Goal: Task Accomplishment & Management: Use online tool/utility

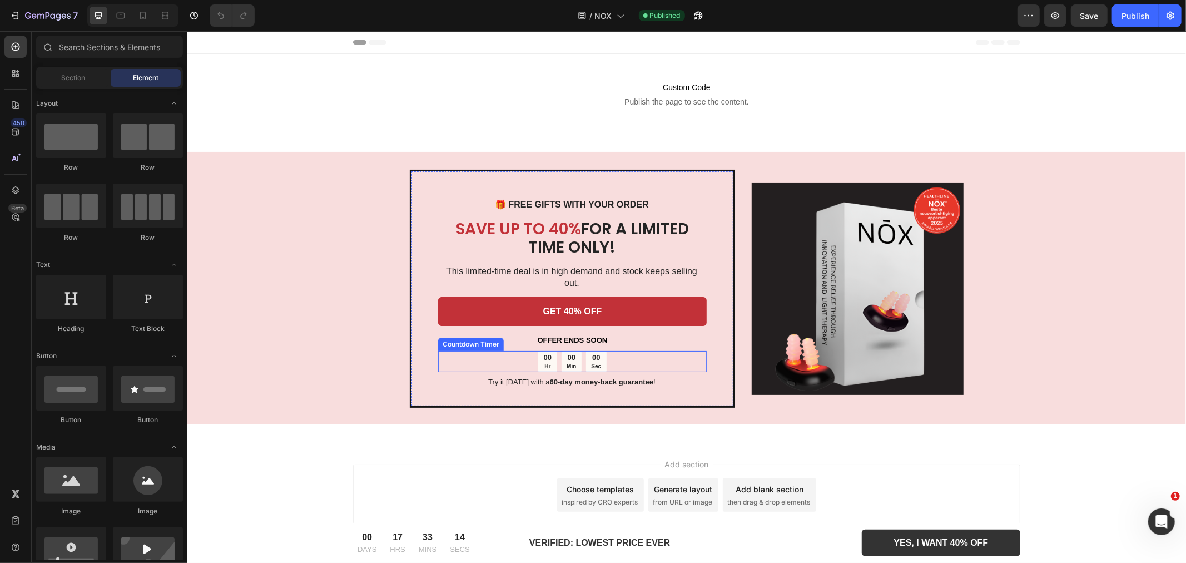
click at [561, 350] on div "00 Min" at bounding box center [571, 360] width 20 height 21
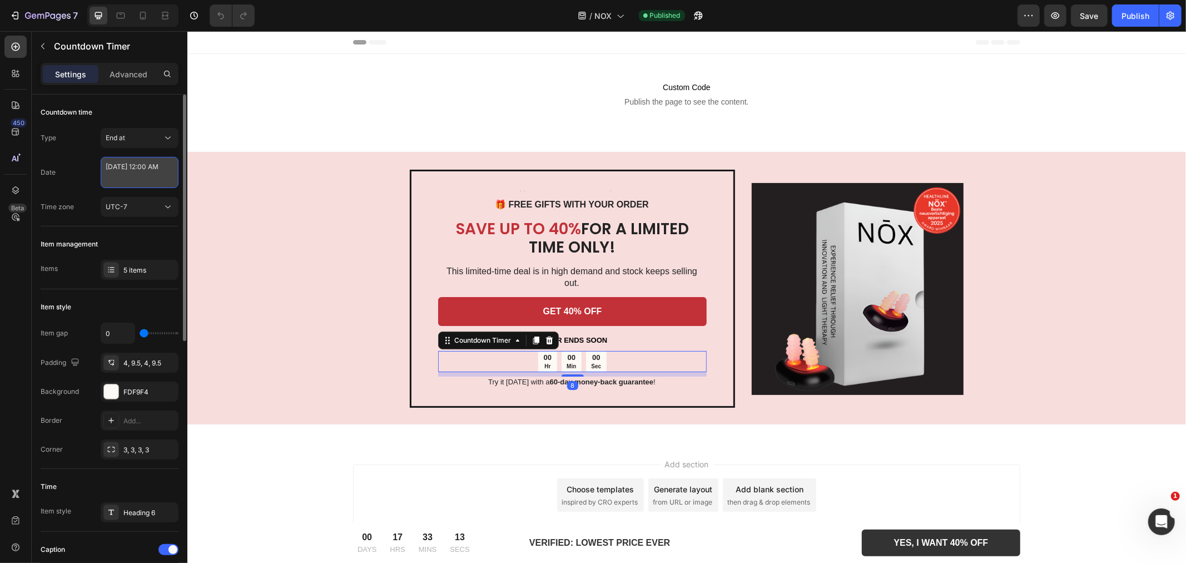
click at [142, 180] on textarea "September 28 2025 12:00 AM" at bounding box center [140, 172] width 78 height 31
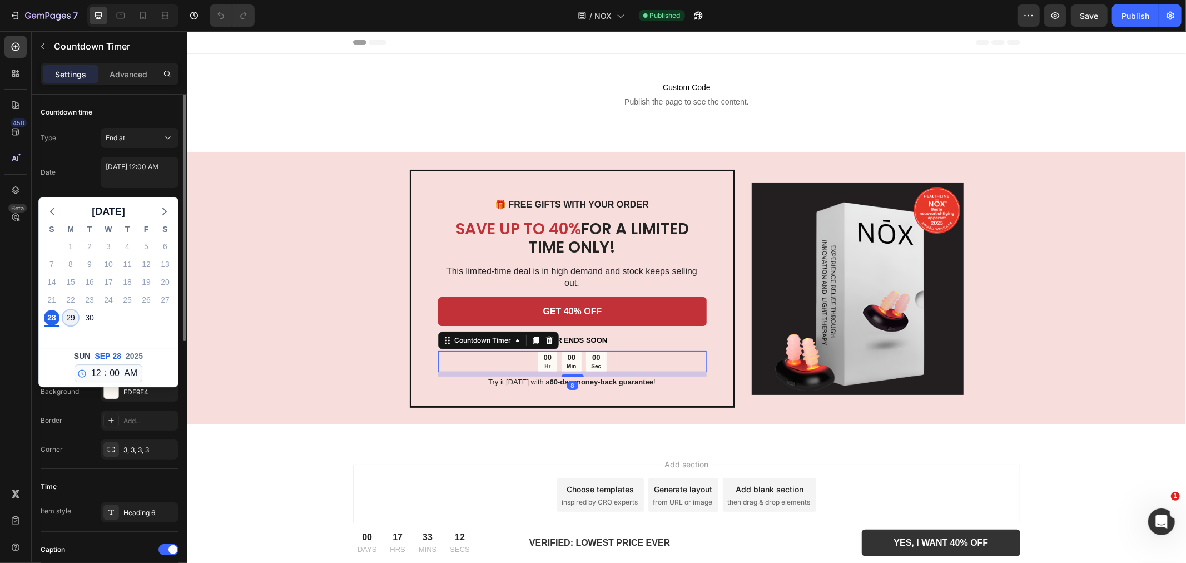
click at [67, 316] on div "29" at bounding box center [71, 318] width 16 height 16
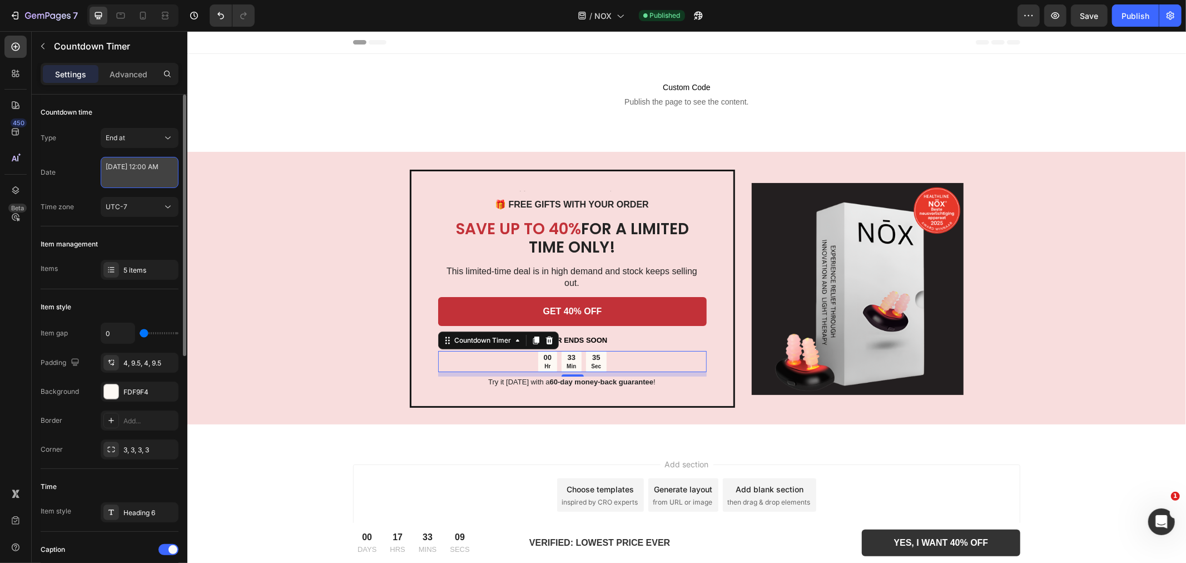
click at [137, 170] on textarea "[DATE] 12:00 AM" at bounding box center [140, 172] width 78 height 31
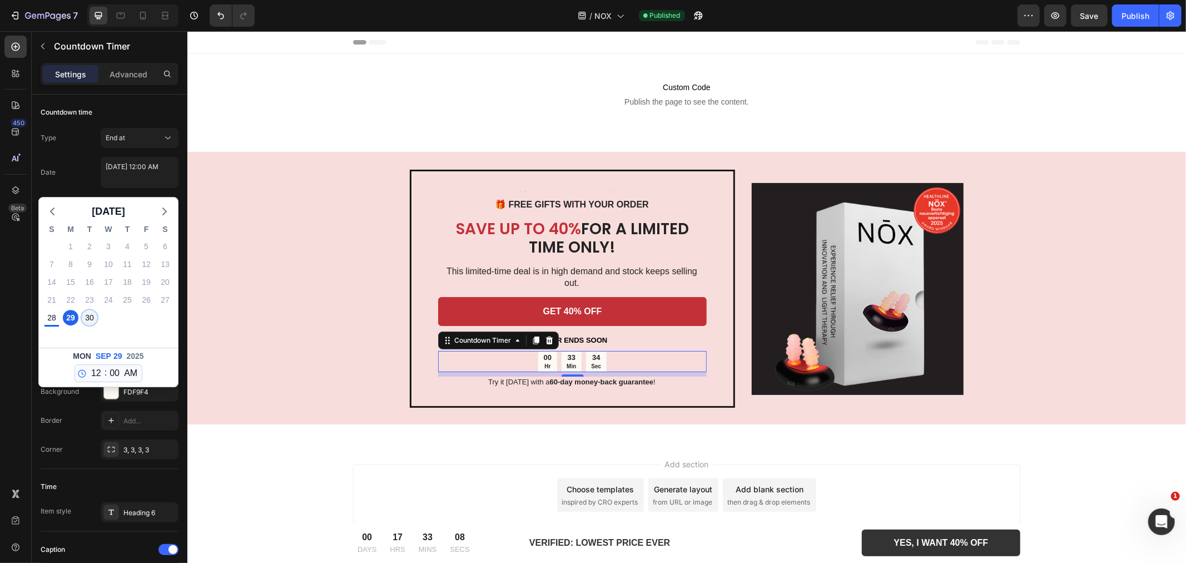
click at [92, 318] on div "30" at bounding box center [90, 318] width 16 height 16
type textarea "[DATE] 12:00 AM"
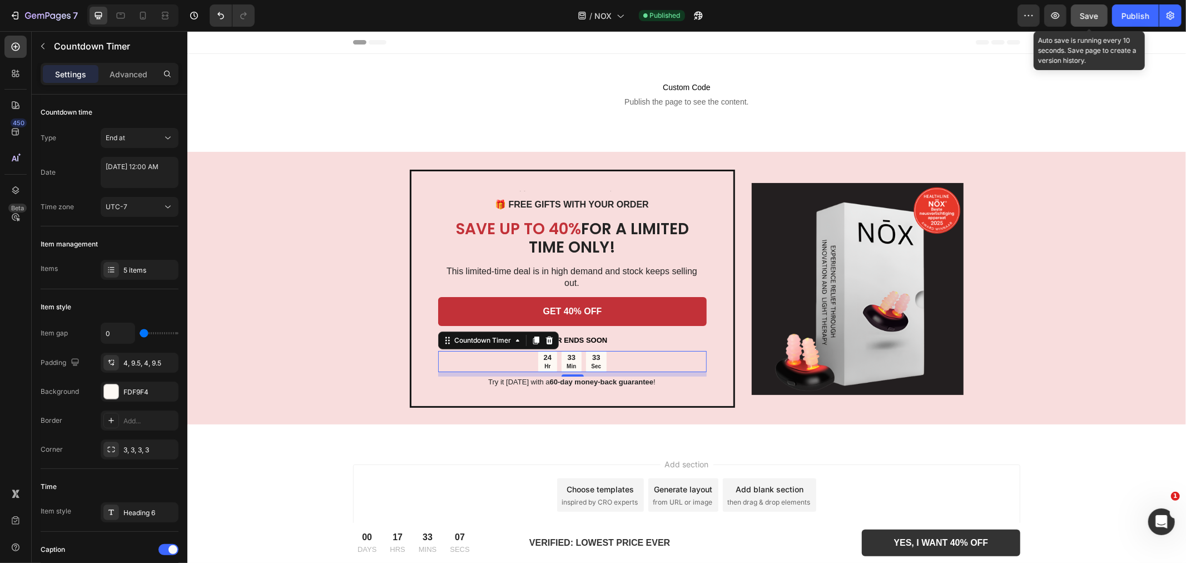
click at [1086, 14] on span "Save" at bounding box center [1089, 15] width 18 height 9
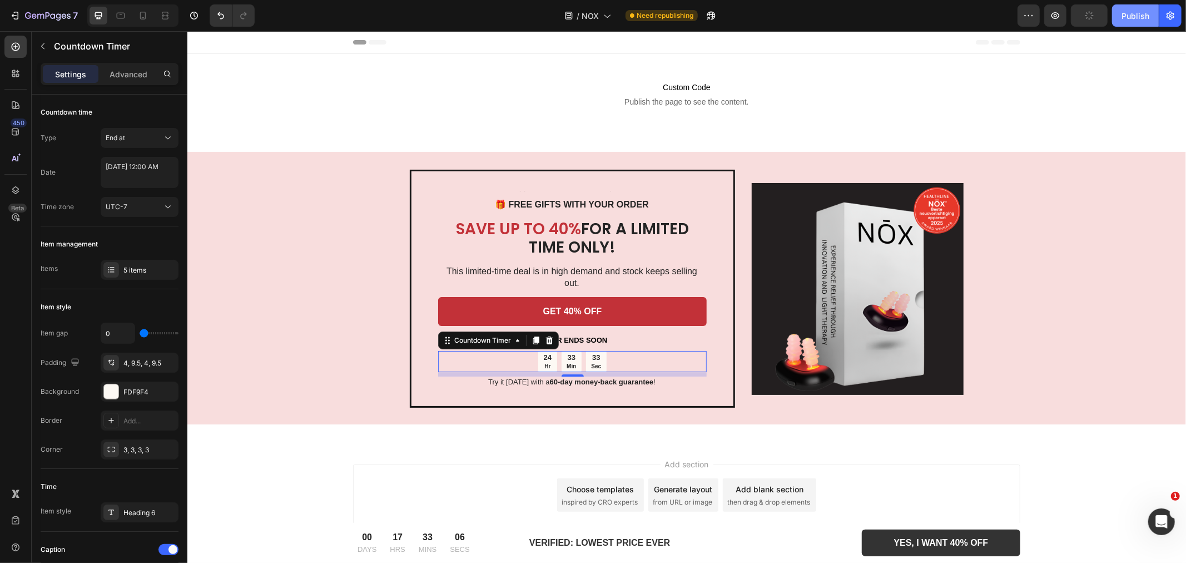
click at [1131, 18] on div "Publish" at bounding box center [1136, 16] width 28 height 12
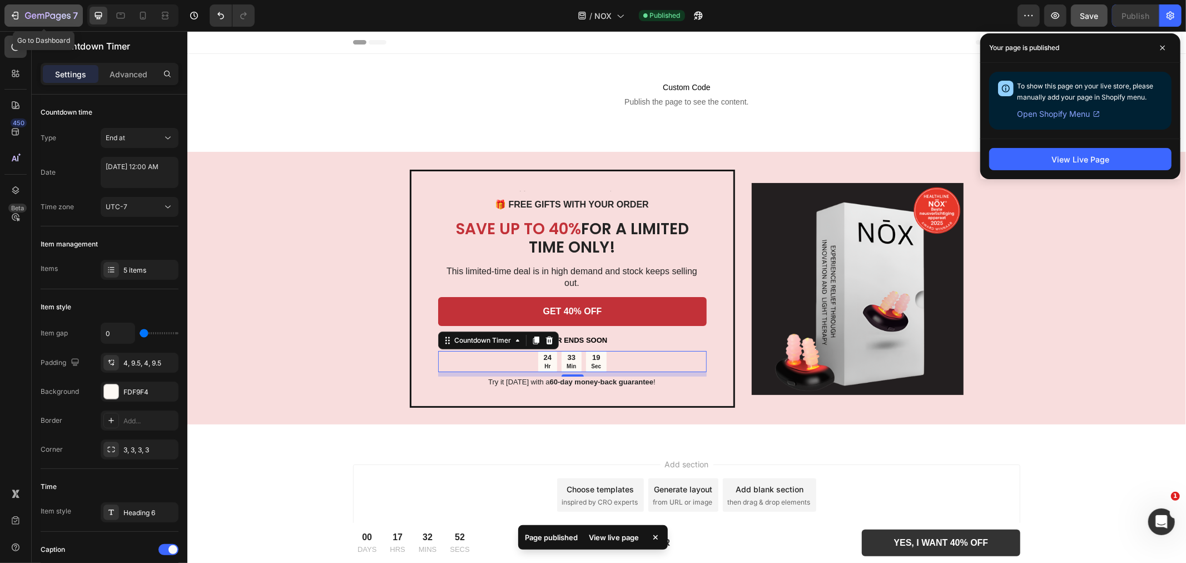
click at [14, 16] on icon "button" at bounding box center [14, 15] width 11 height 11
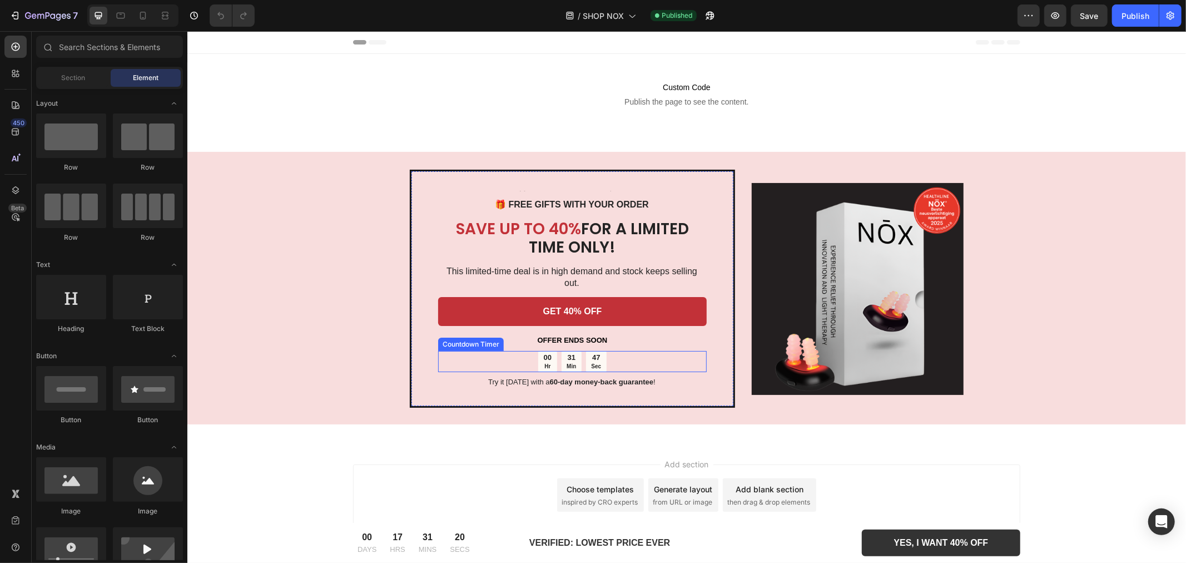
click at [559, 350] on div "00 Hr 31 Min 47 Sec" at bounding box center [572, 360] width 68 height 21
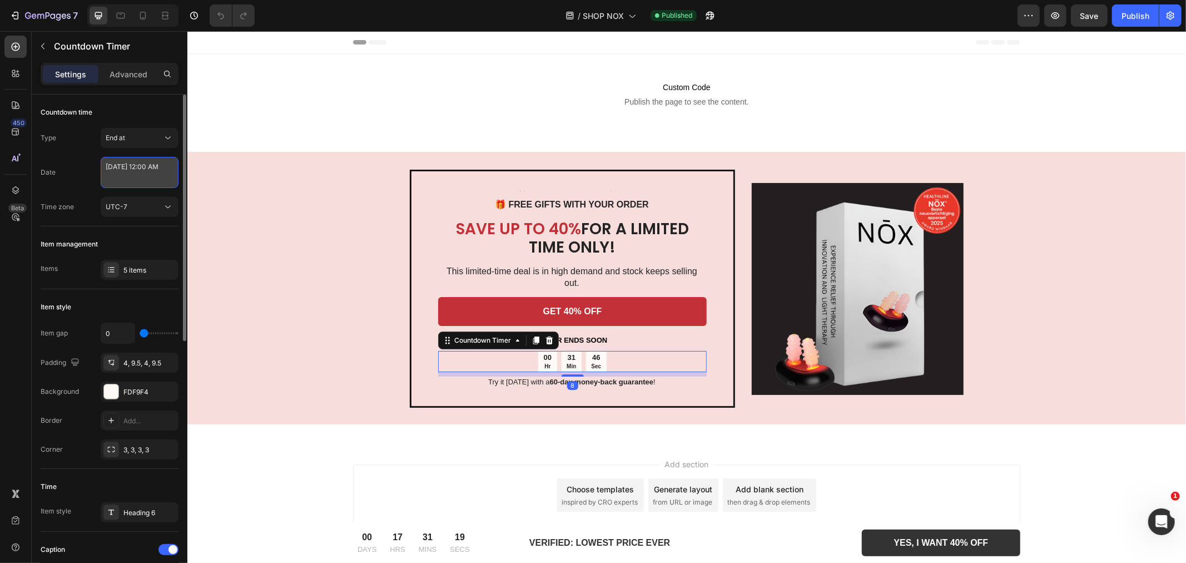
click at [142, 172] on textarea "[DATE] 12:00 AM" at bounding box center [140, 172] width 78 height 31
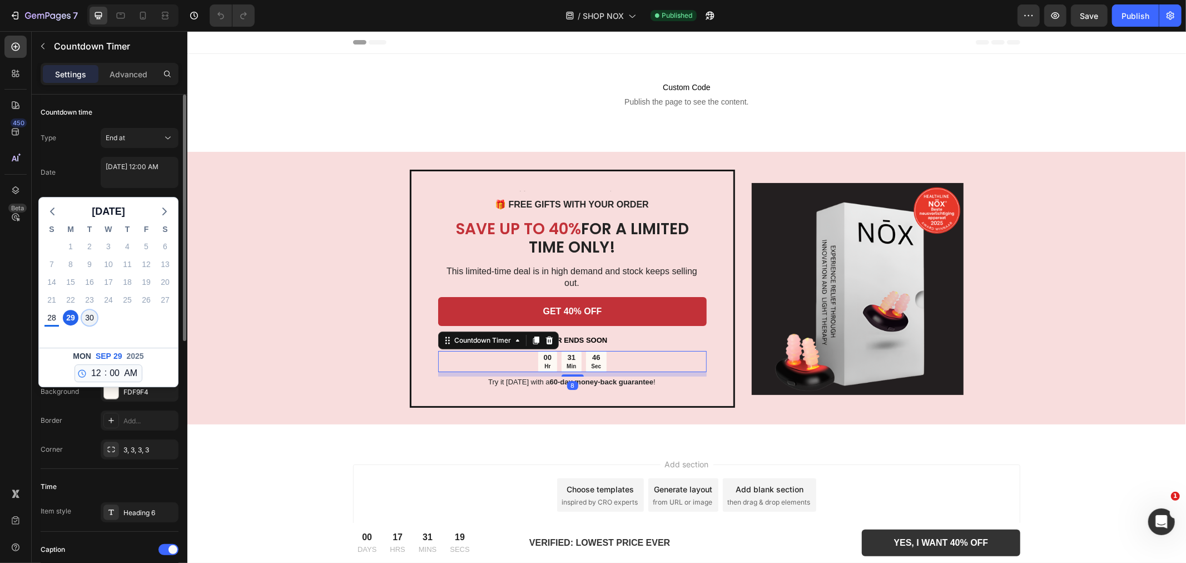
click at [95, 318] on div "30" at bounding box center [90, 318] width 16 height 16
type textarea "[DATE] 12:00 AM"
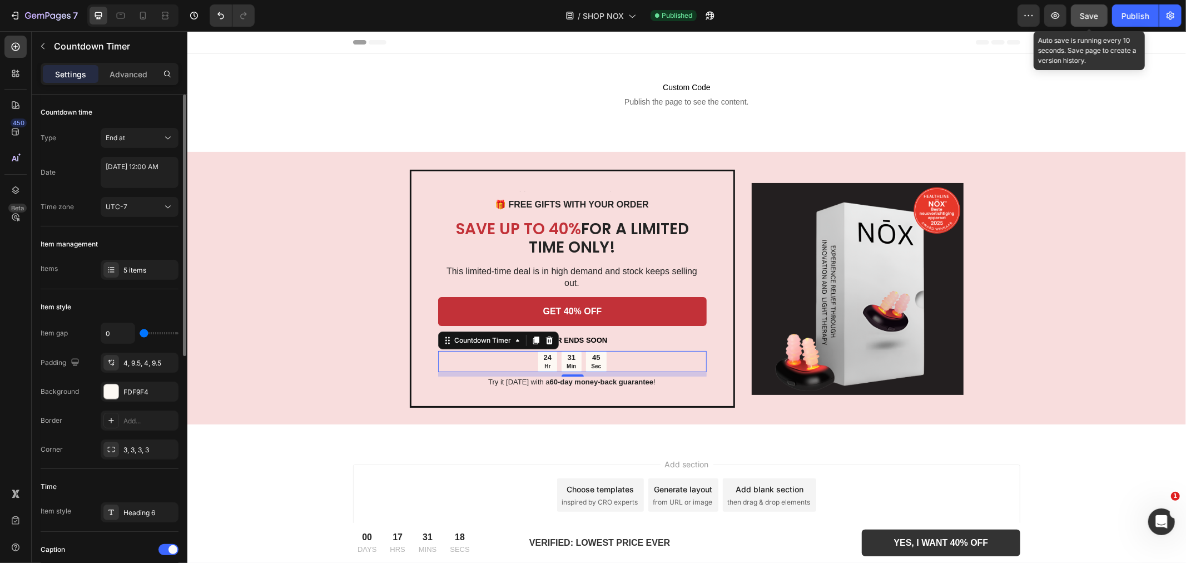
click at [1083, 10] on div "Save" at bounding box center [1089, 16] width 18 height 12
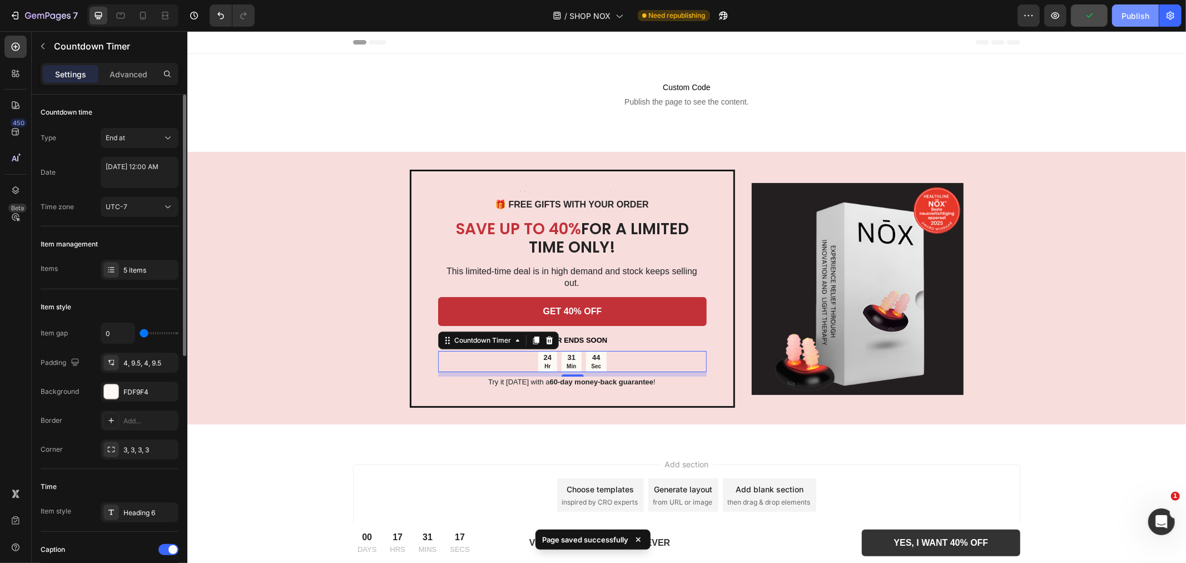
click at [1140, 18] on div "Publish" at bounding box center [1136, 16] width 28 height 12
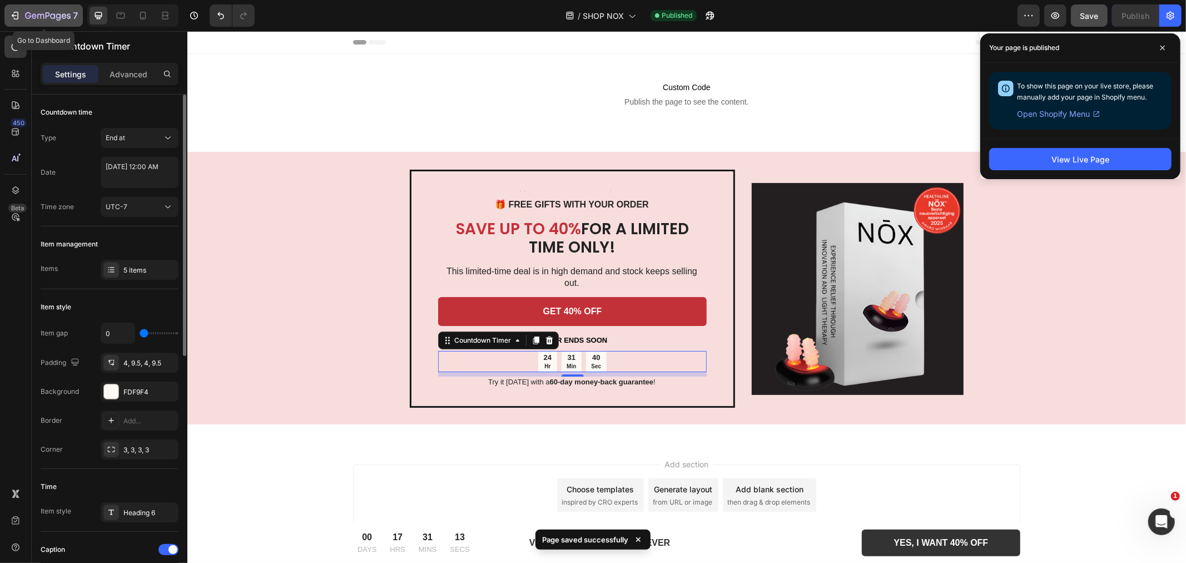
click at [22, 12] on div "7" at bounding box center [43, 15] width 68 height 13
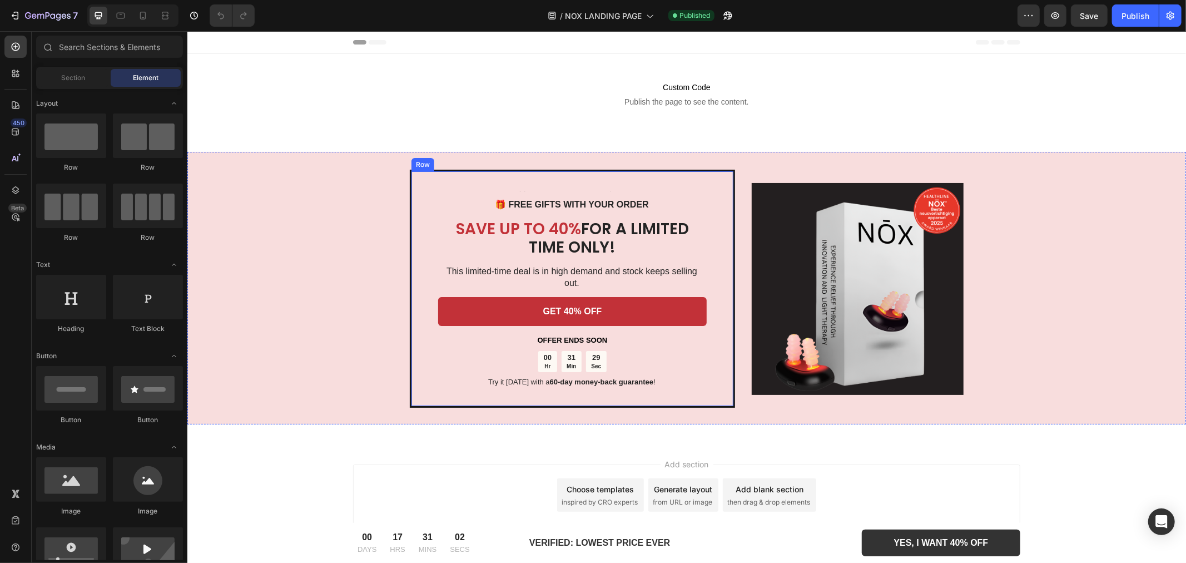
drag, startPoint x: 582, startPoint y: 336, endPoint x: 586, endPoint y: 341, distance: 6.0
click at [582, 336] on div "Text Block 🎁 FREE GIFTS WITH YOUR ORDER Text Block SAVE UP TO 40% FOR A LIMITED…" at bounding box center [572, 288] width 269 height 199
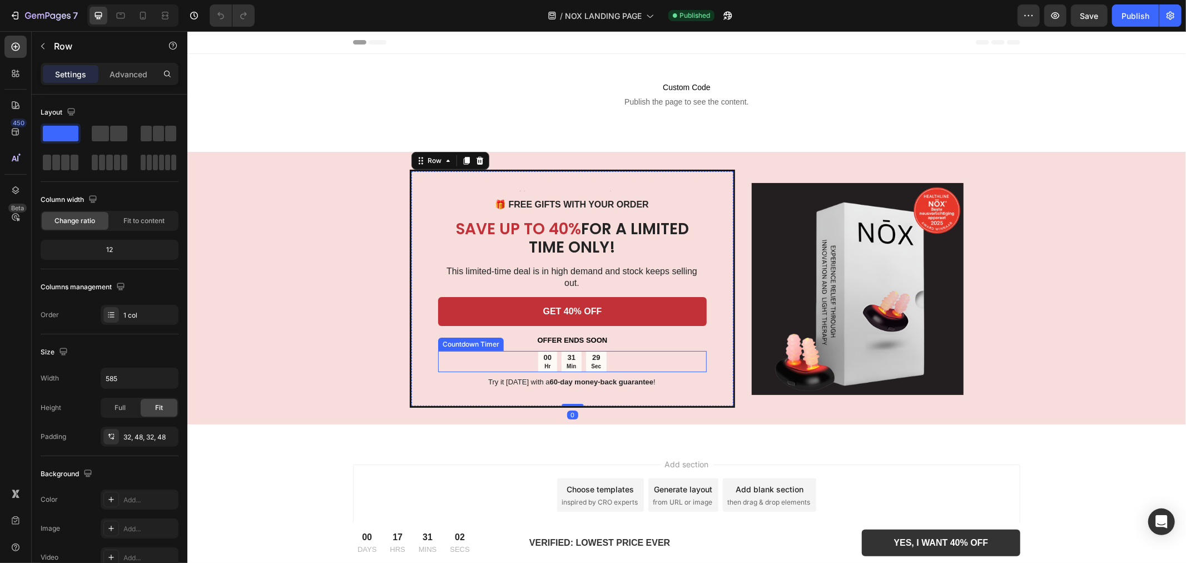
click at [587, 350] on div "29 Sec" at bounding box center [596, 360] width 21 height 21
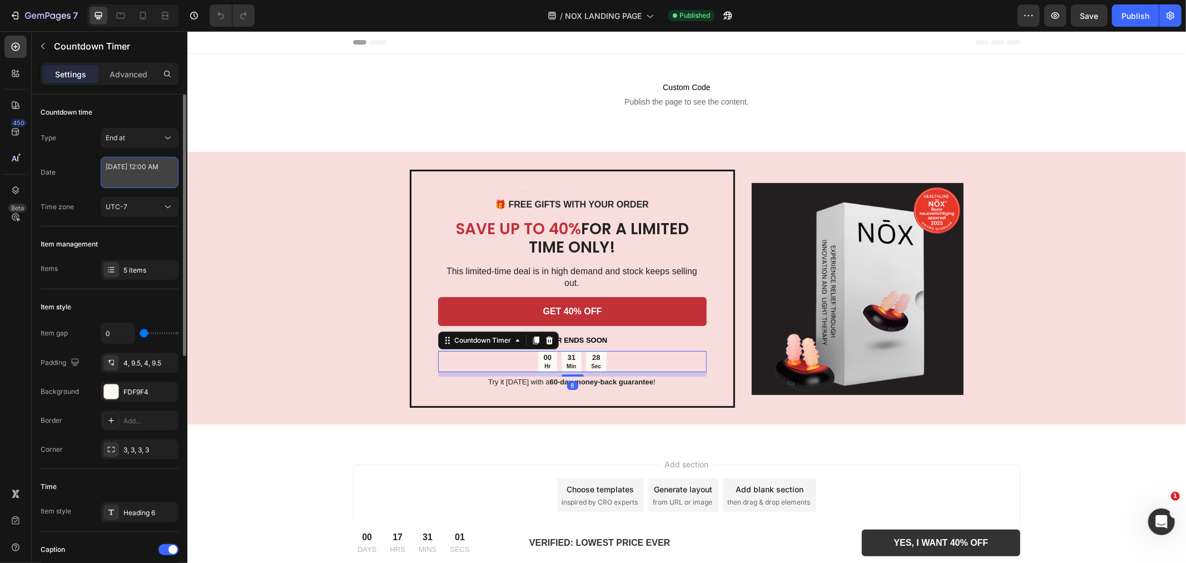
click at [134, 167] on textarea "[DATE] 12:00 AM" at bounding box center [140, 172] width 78 height 31
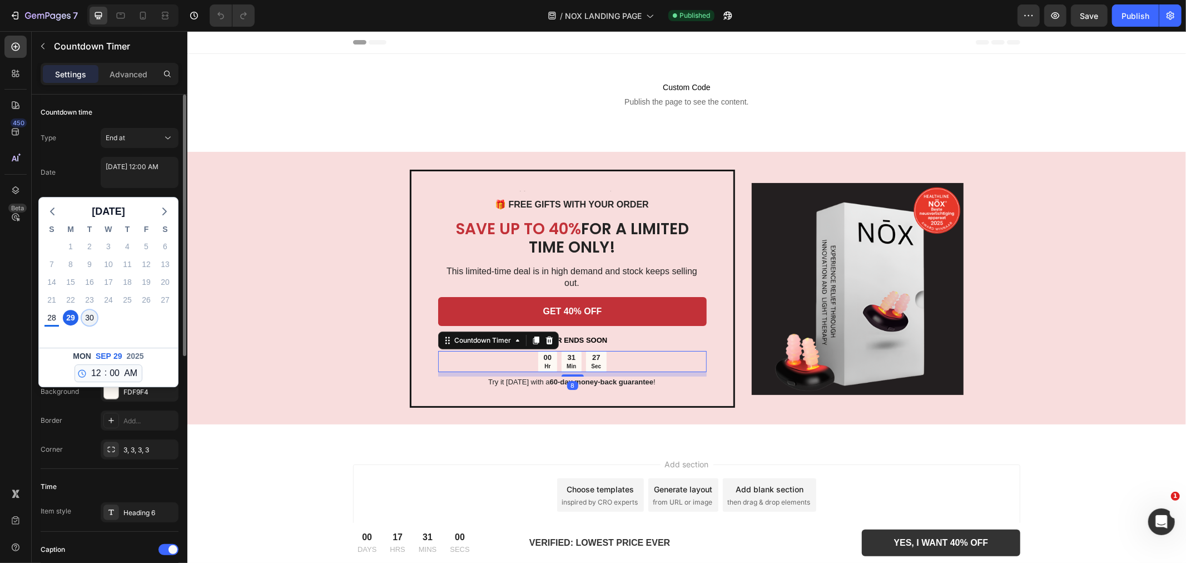
click at [87, 320] on div "30" at bounding box center [90, 318] width 16 height 16
type textarea "[DATE] 12:00 AM"
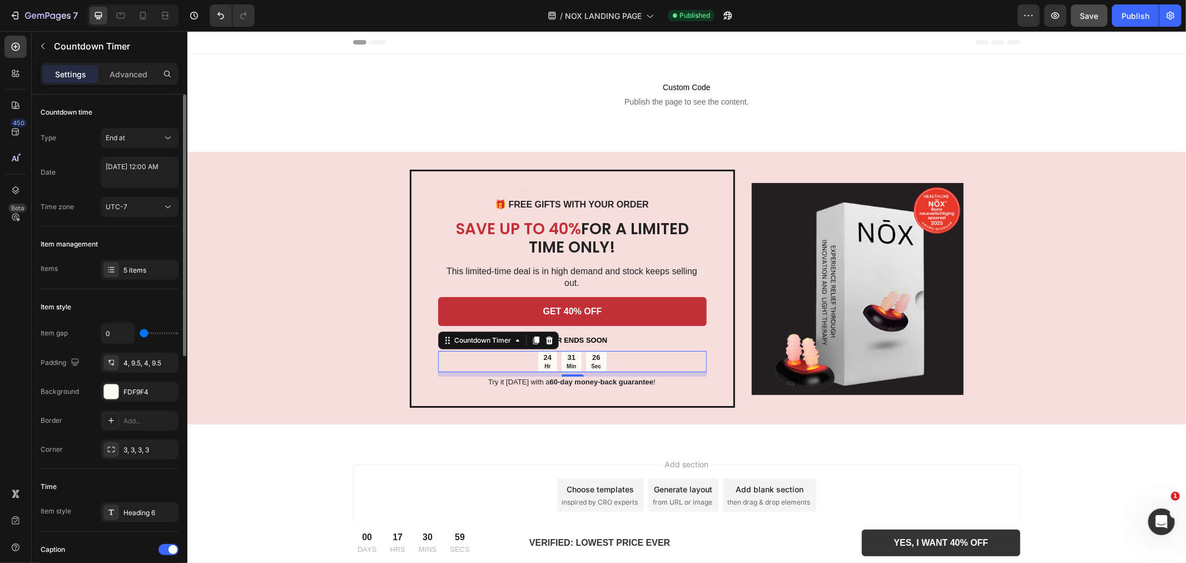
click at [1080, 6] on button "Save" at bounding box center [1089, 15] width 37 height 22
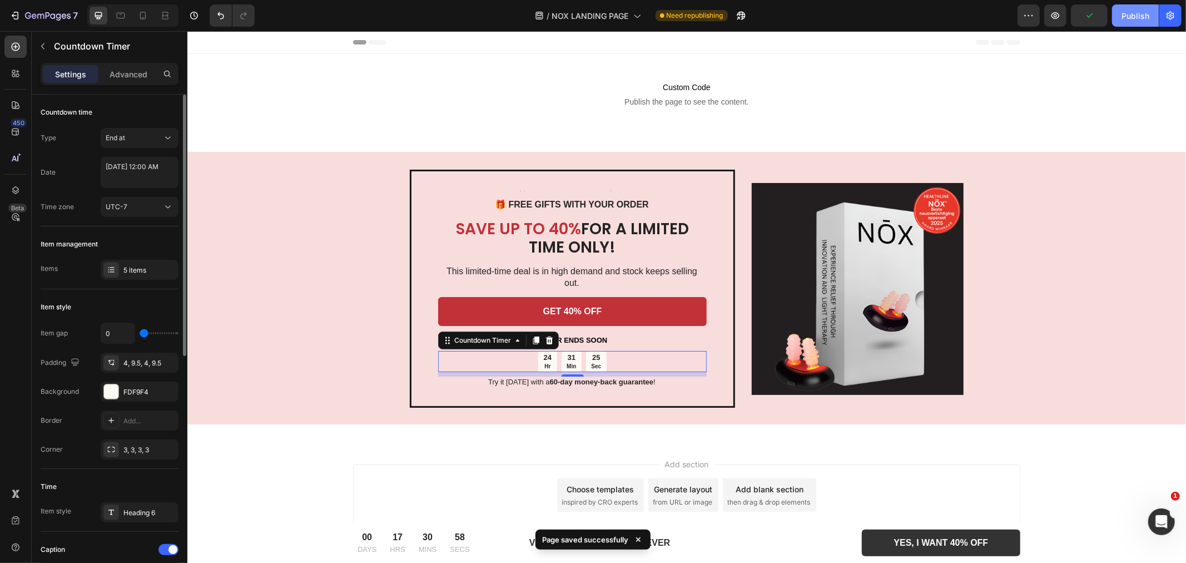
click at [1129, 17] on div "Publish" at bounding box center [1136, 16] width 28 height 12
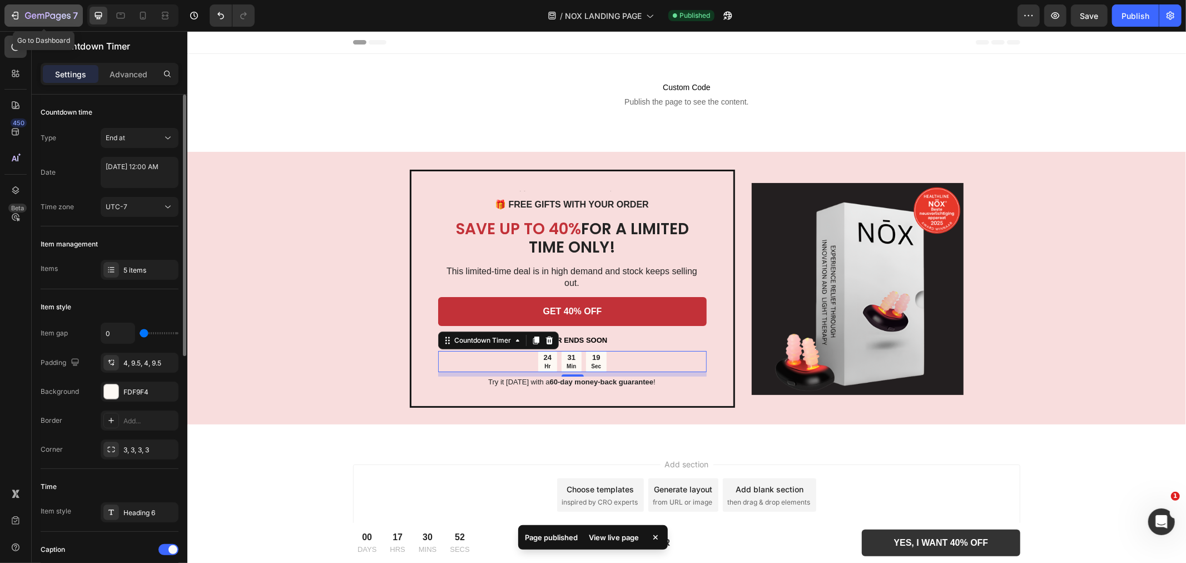
click at [18, 12] on icon "button" at bounding box center [16, 16] width 5 height 8
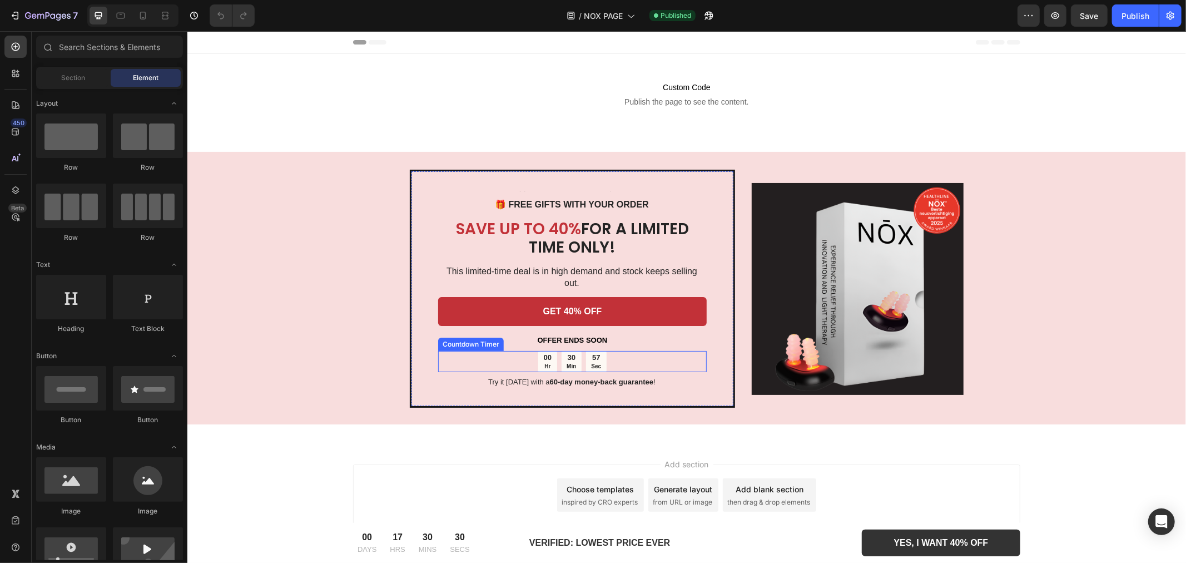
click at [587, 350] on div "57 Sec" at bounding box center [596, 360] width 21 height 21
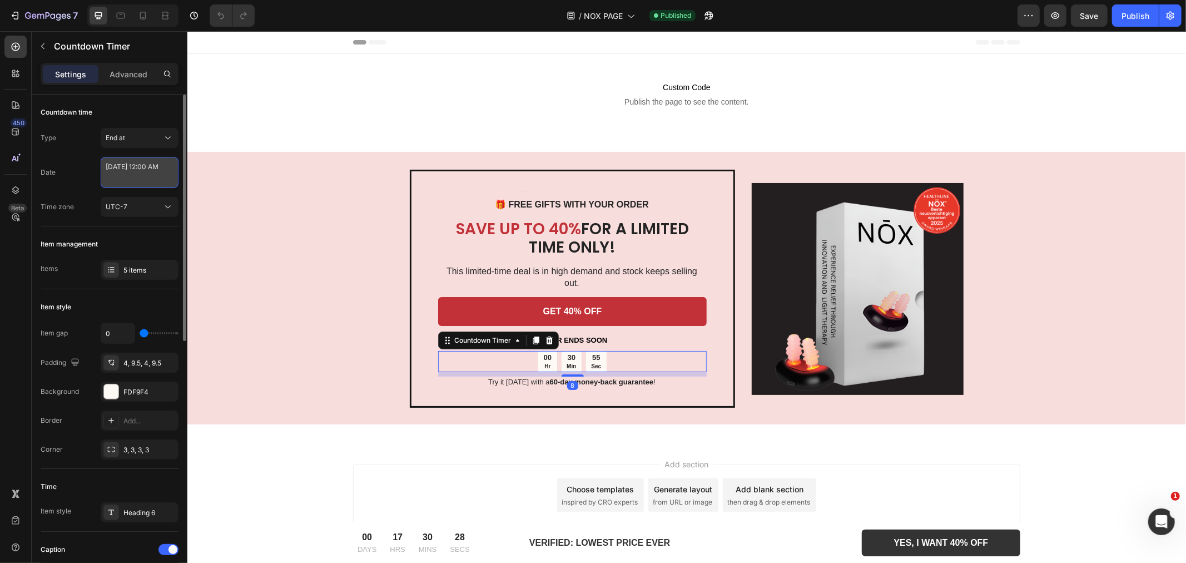
click at [146, 173] on textarea "[DATE] 12:00 AM" at bounding box center [140, 172] width 78 height 31
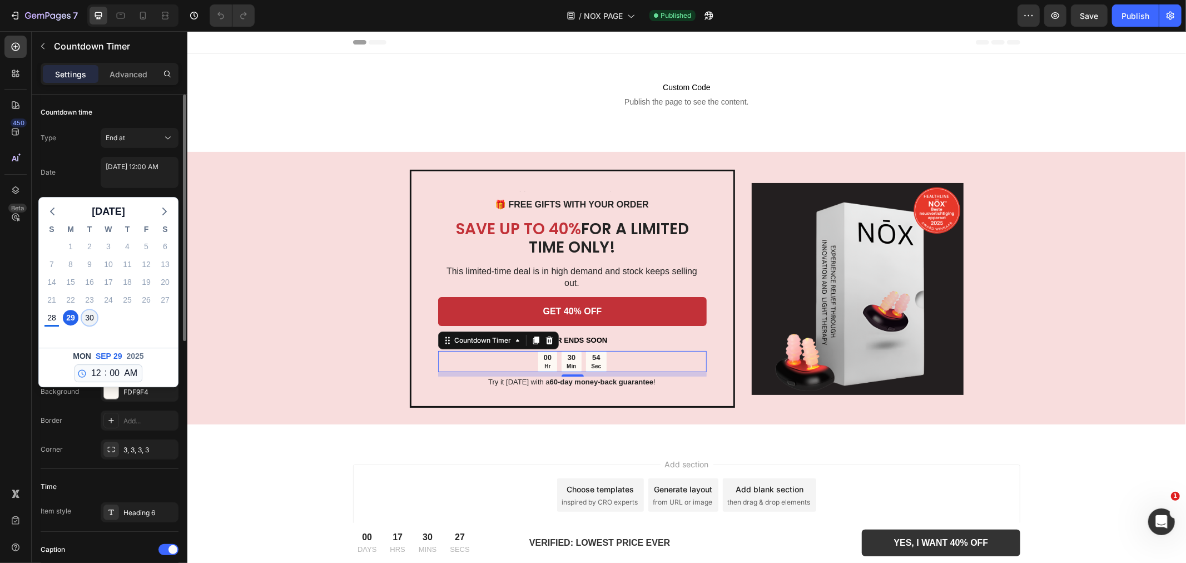
click at [86, 316] on div "30" at bounding box center [90, 318] width 16 height 16
type textarea "[DATE] 12:00 AM"
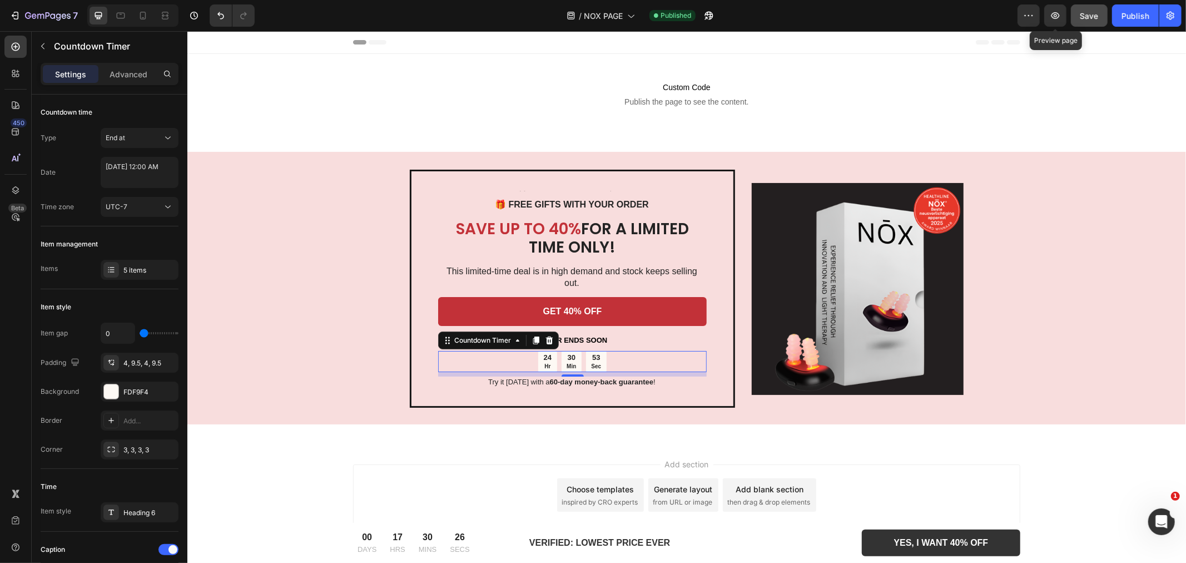
click at [1074, 8] on button "Save" at bounding box center [1089, 15] width 37 height 22
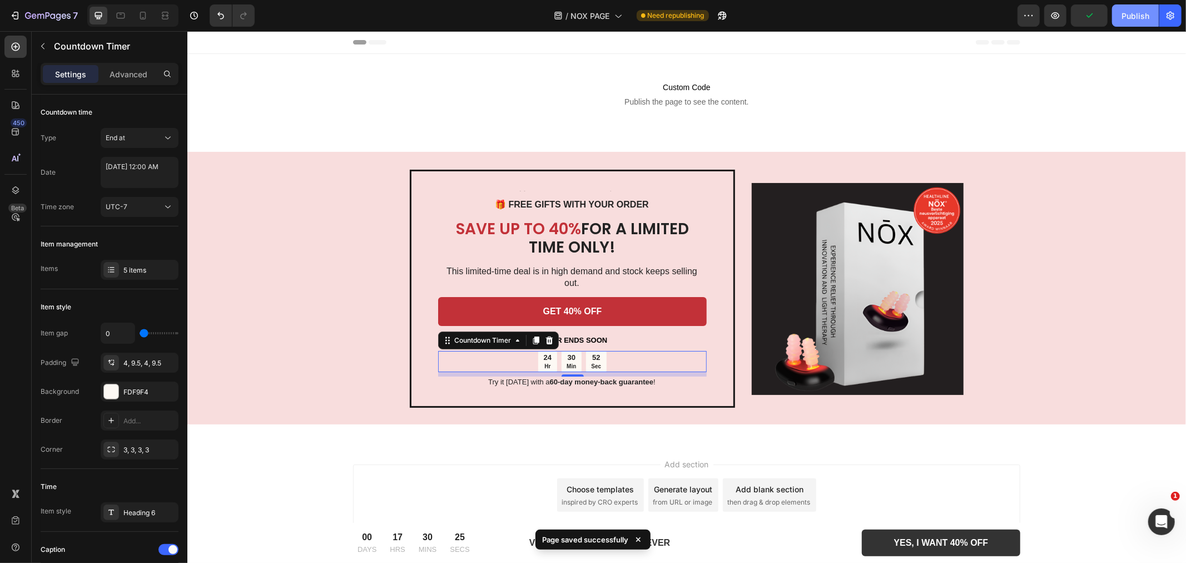
click at [1135, 18] on div "Publish" at bounding box center [1136, 16] width 28 height 12
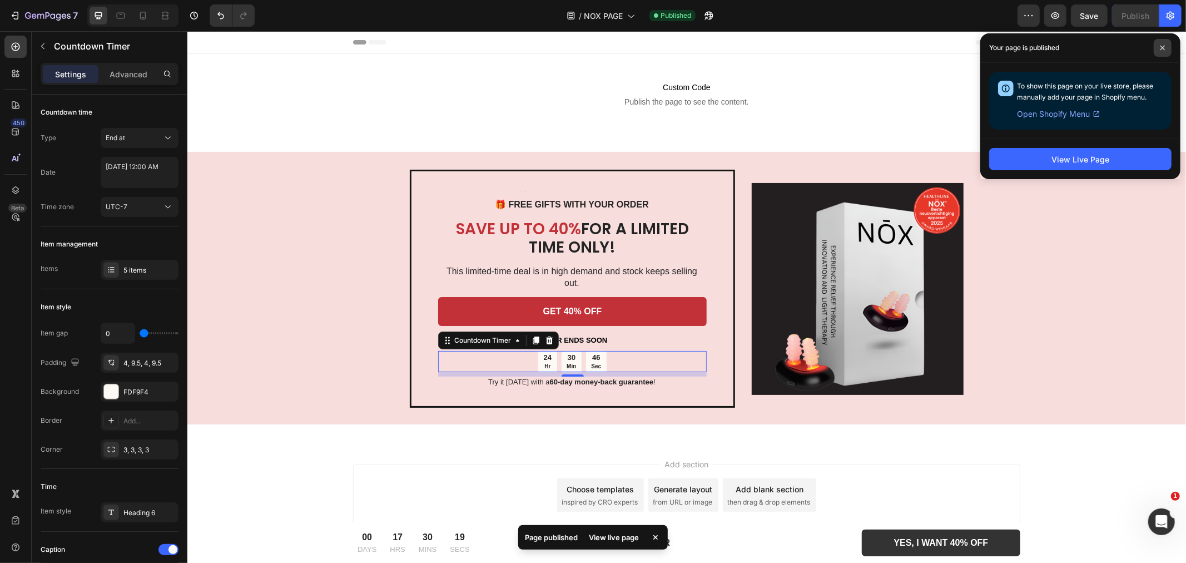
click at [1161, 48] on icon at bounding box center [1163, 48] width 4 height 4
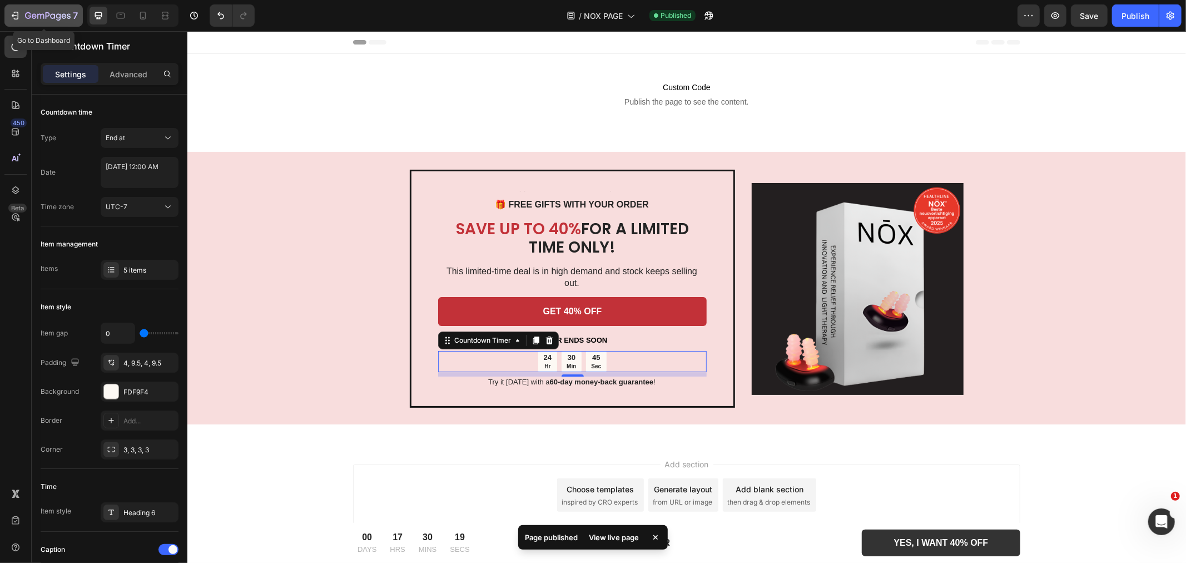
click at [8, 20] on button "7" at bounding box center [43, 15] width 78 height 22
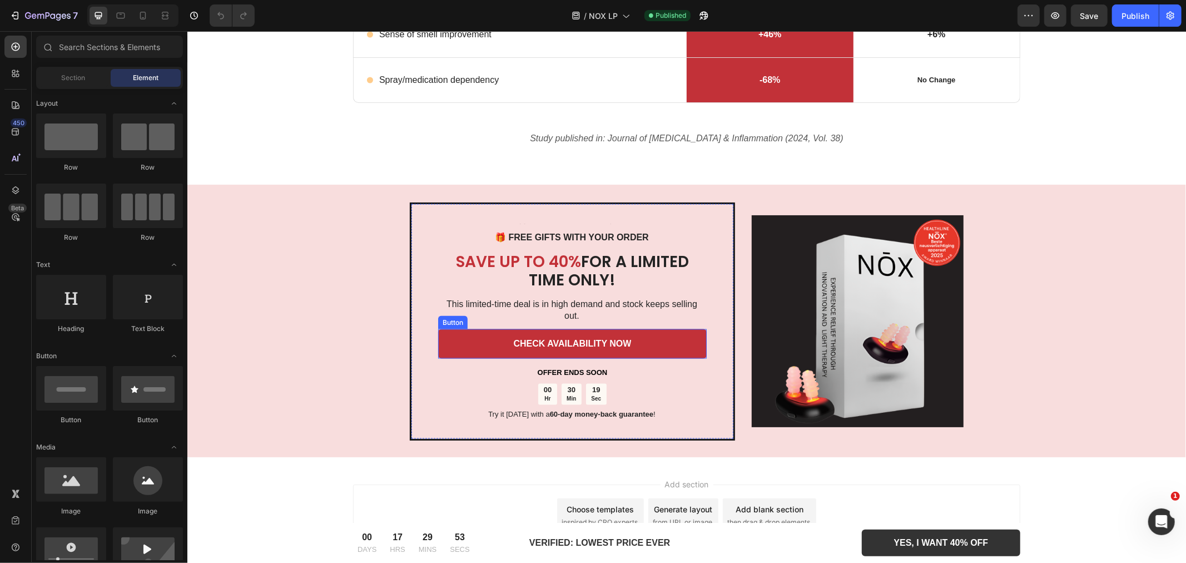
scroll to position [1484, 0]
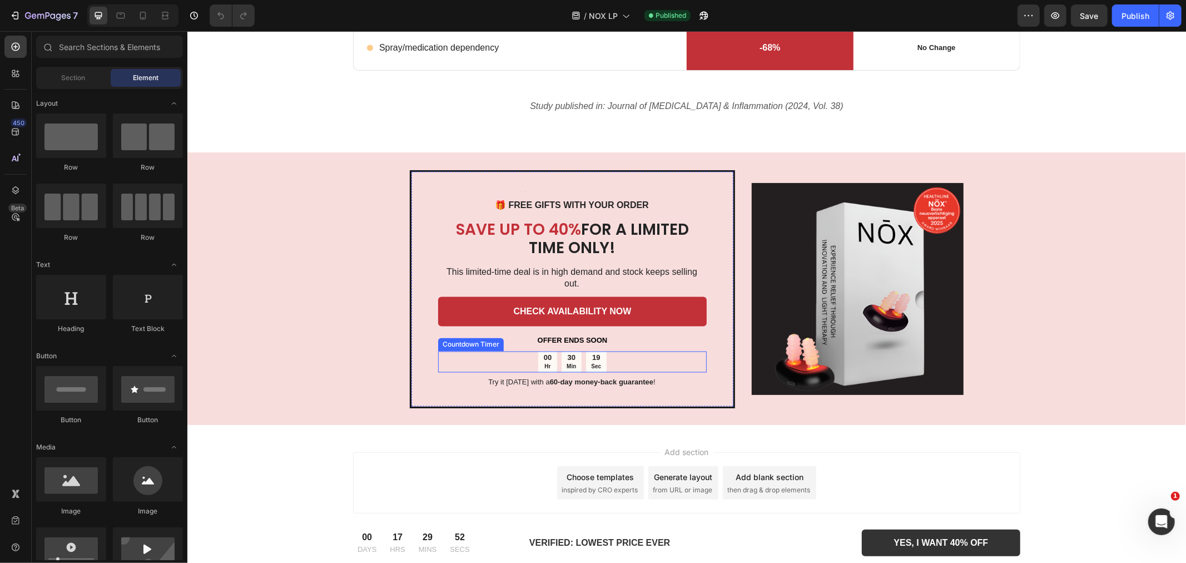
click at [591, 363] on p "Sec" at bounding box center [596, 366] width 10 height 7
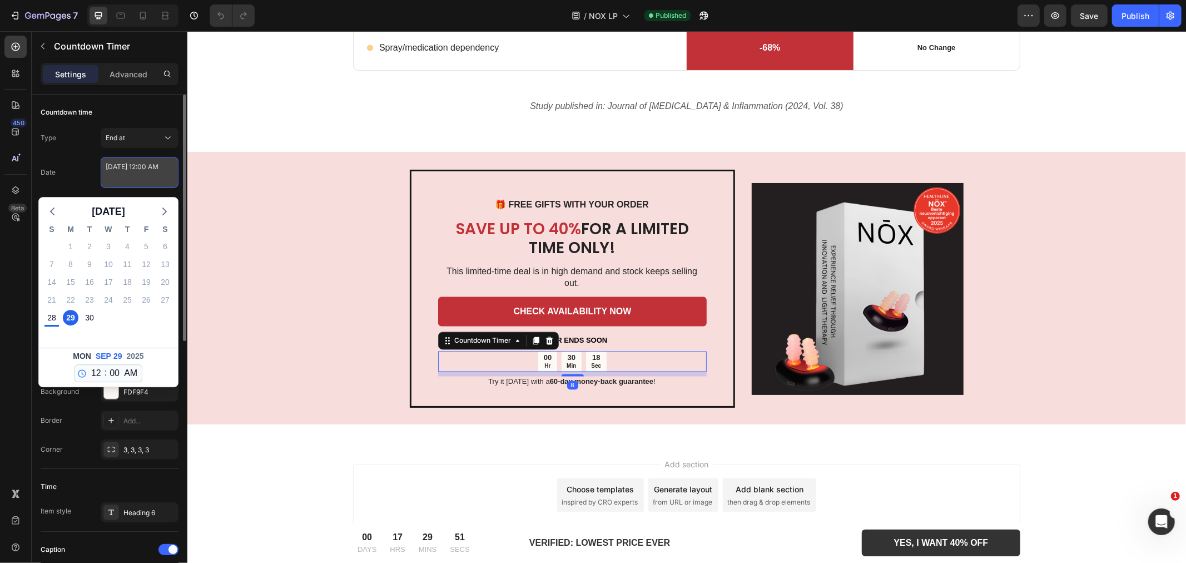
click at [141, 185] on textarea "[DATE] 12:00 AM" at bounding box center [140, 172] width 78 height 31
click at [99, 311] on div "1" at bounding box center [108, 318] width 19 height 18
click at [92, 315] on div "30" at bounding box center [90, 318] width 16 height 16
type textarea "[DATE] 12:00 AM"
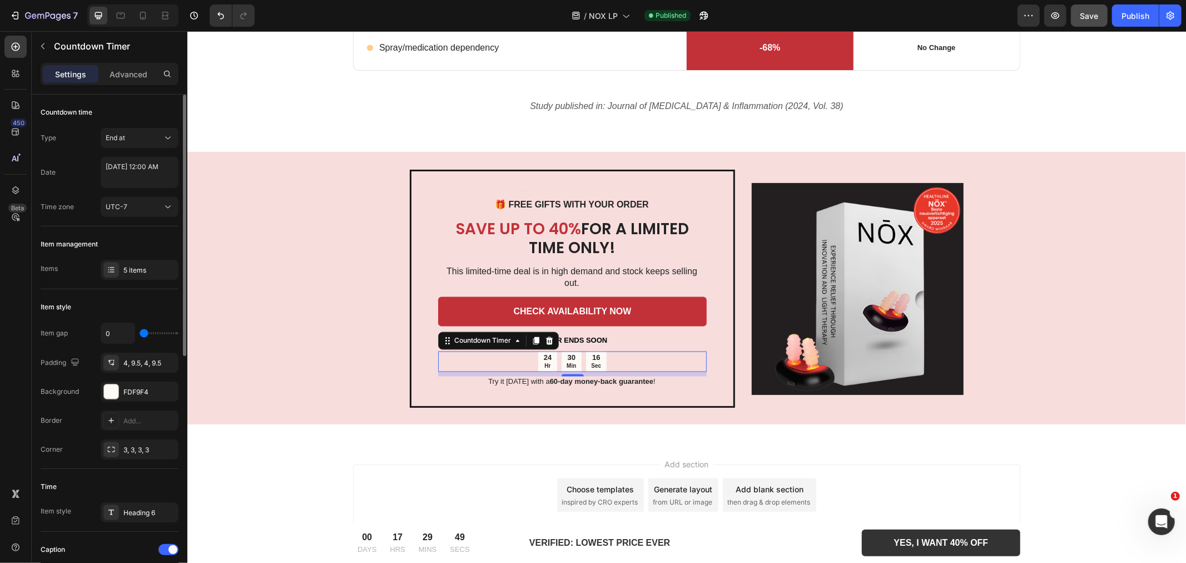
click at [1094, 8] on button "Save" at bounding box center [1089, 15] width 37 height 22
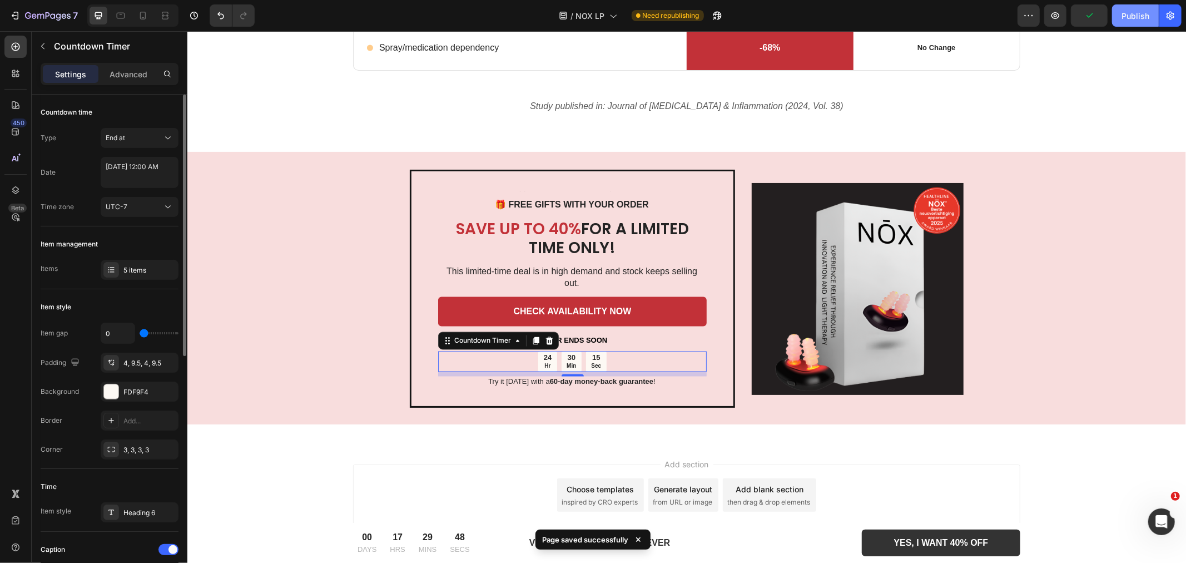
click at [1133, 18] on div "Publish" at bounding box center [1136, 16] width 28 height 12
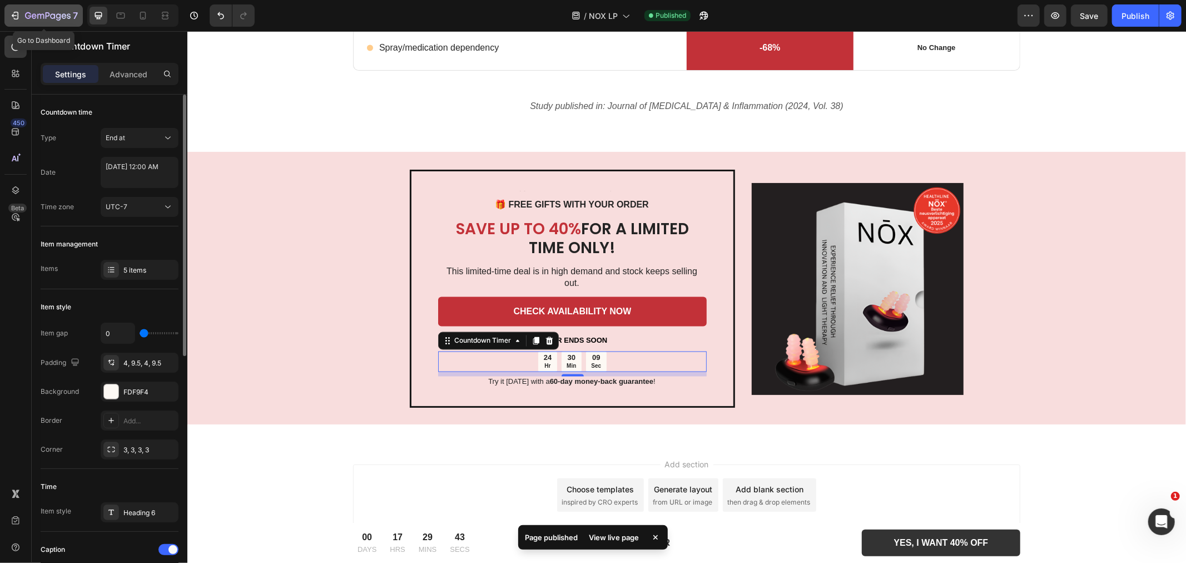
click at [29, 15] on icon "button" at bounding box center [28, 15] width 6 height 7
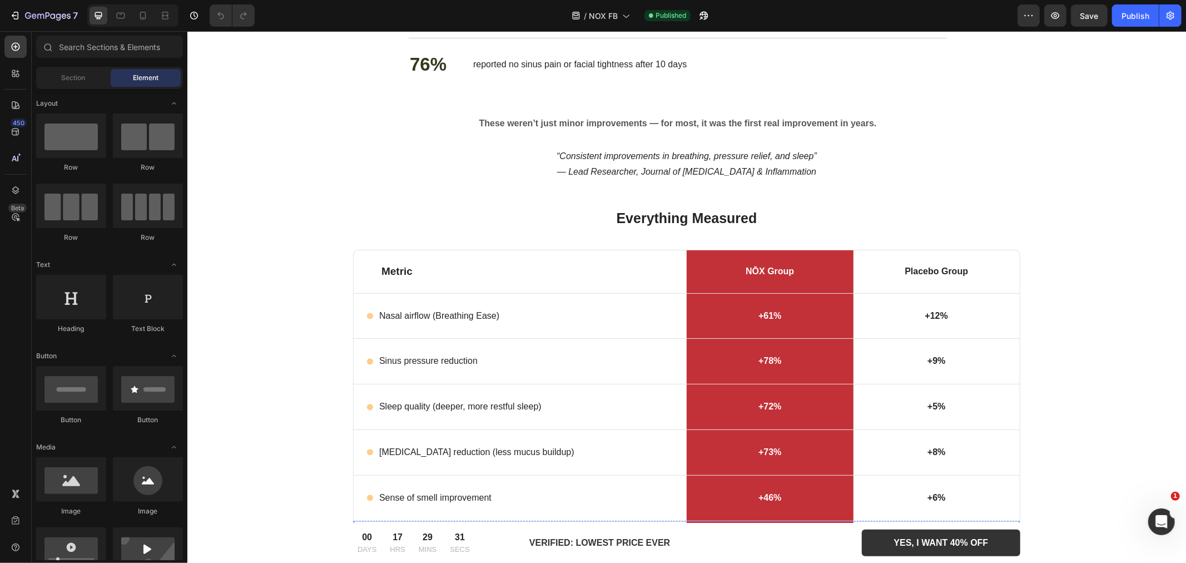
scroll to position [1359, 0]
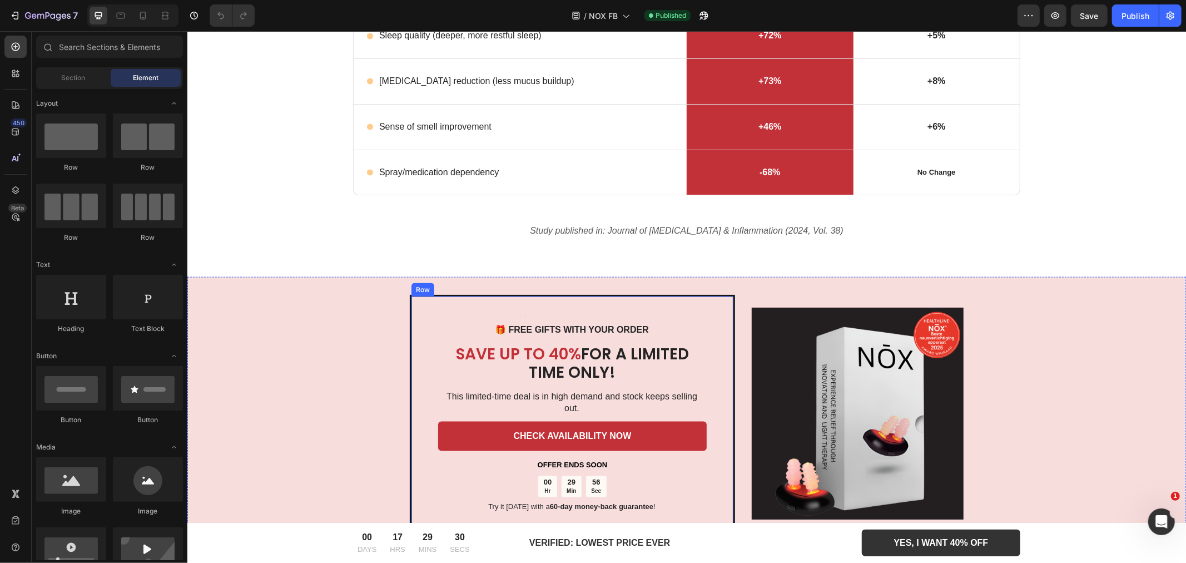
click at [572, 475] on div "29 Min" at bounding box center [571, 485] width 20 height 21
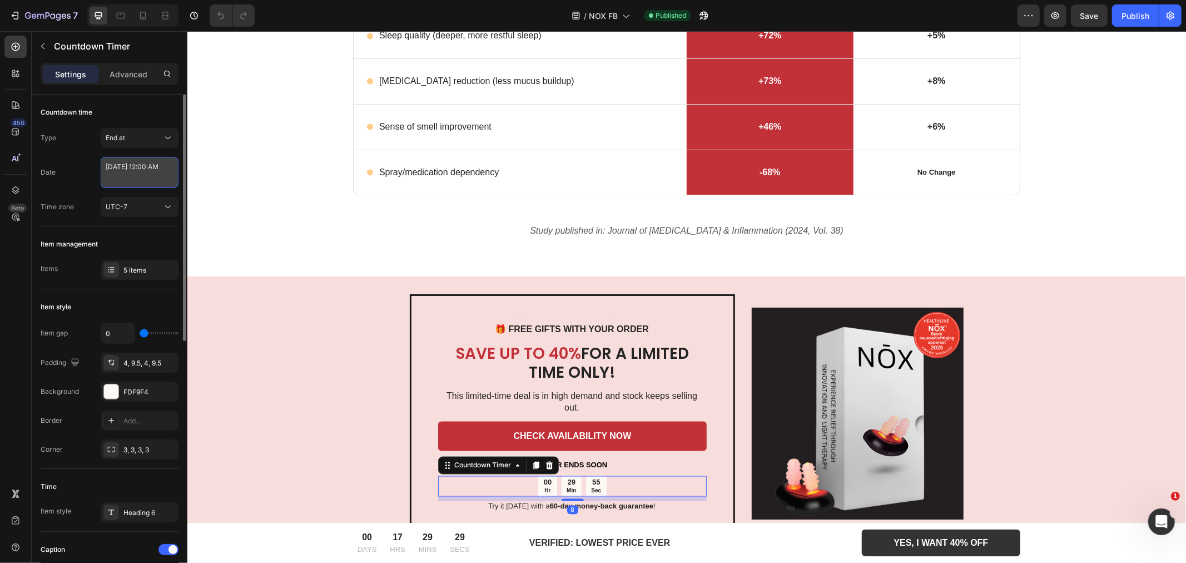
click at [152, 179] on textarea "[DATE] 12:00 AM" at bounding box center [140, 172] width 78 height 31
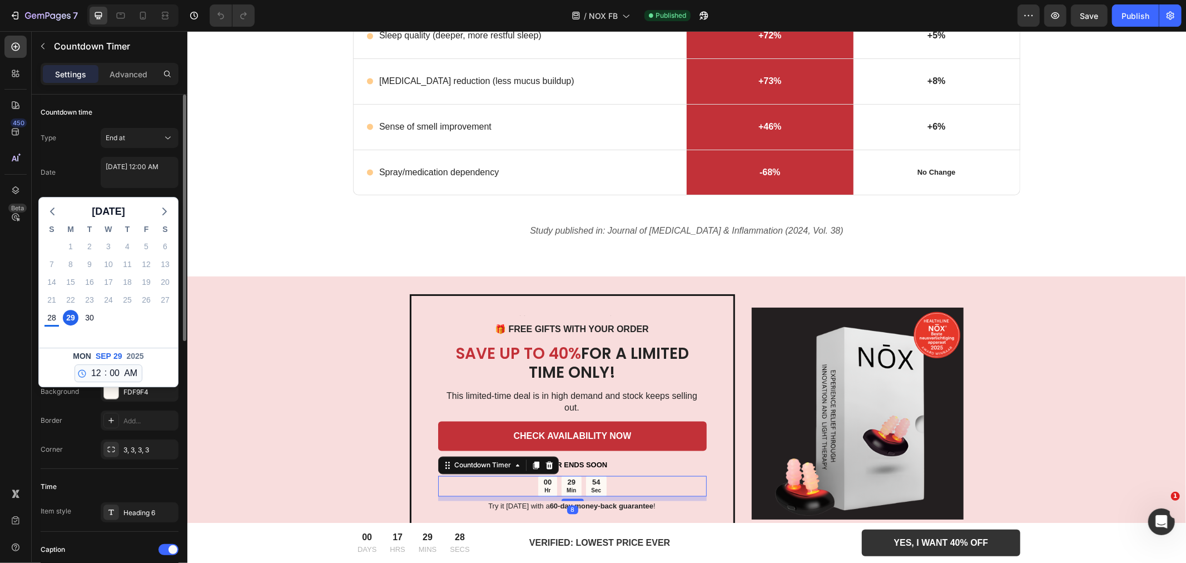
click at [95, 327] on div "7" at bounding box center [89, 335] width 19 height 18
click at [92, 320] on div "30" at bounding box center [90, 318] width 16 height 16
type textarea "[DATE] 12:00 AM"
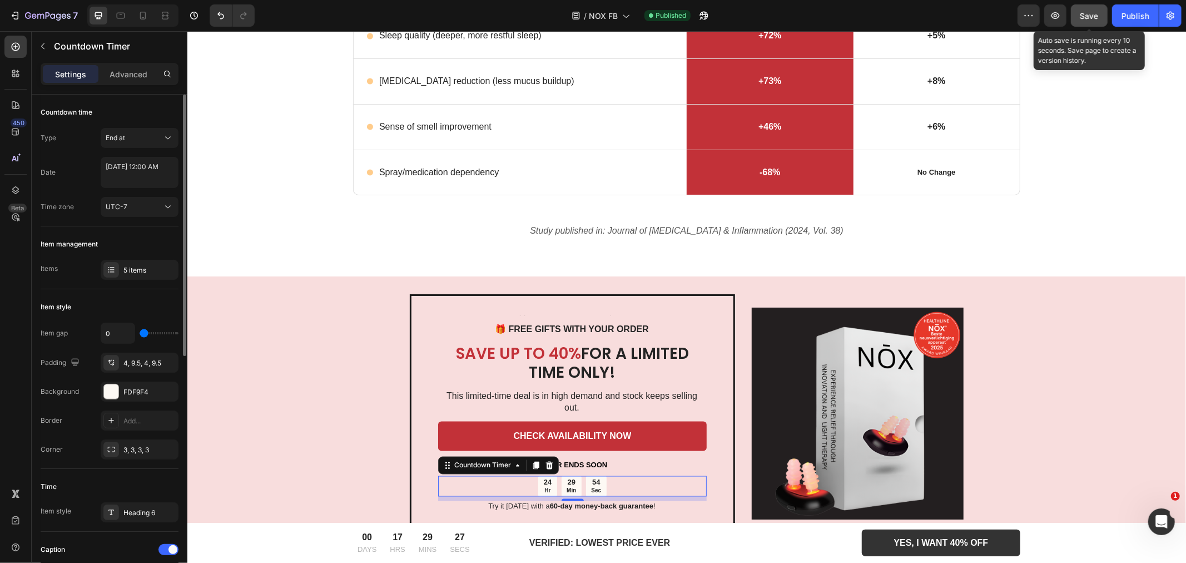
click at [1076, 13] on button "Save" at bounding box center [1089, 15] width 37 height 22
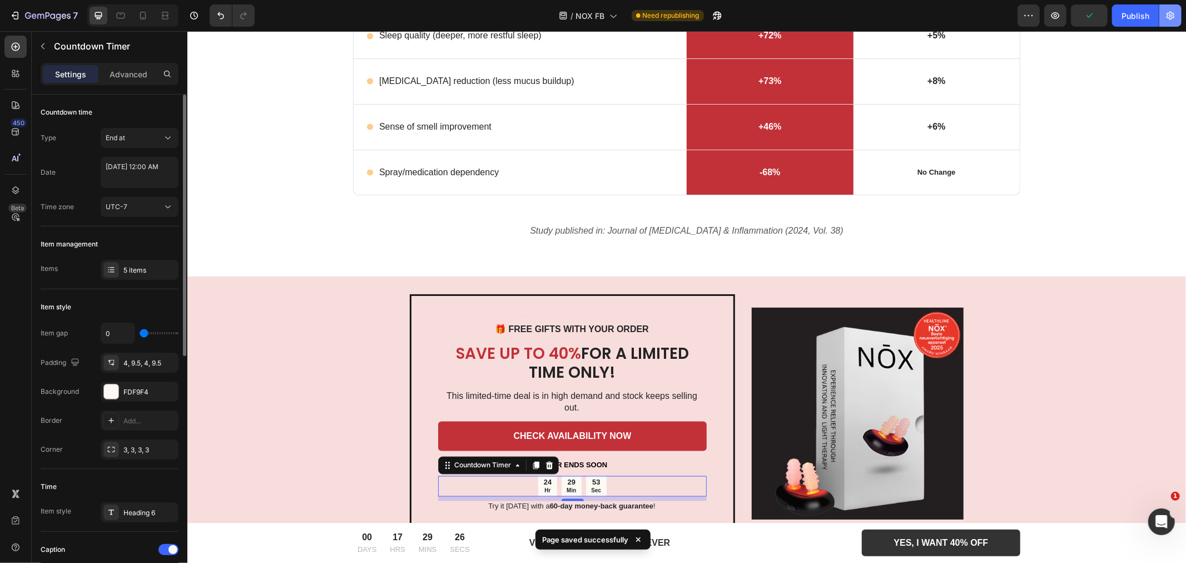
click at [1163, 17] on button "button" at bounding box center [1170, 15] width 22 height 22
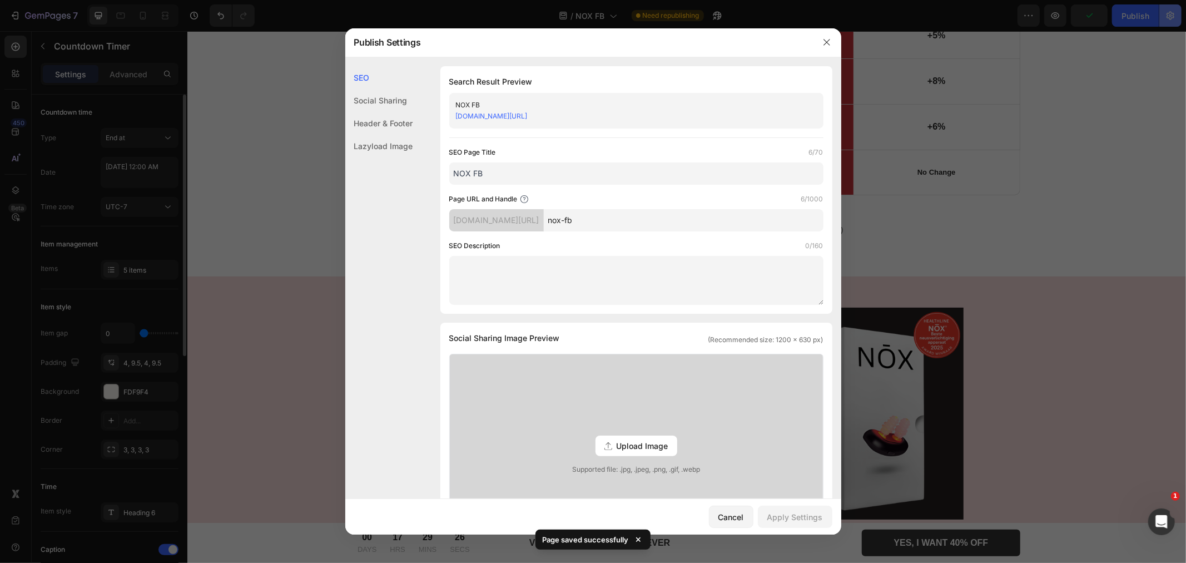
click at [1140, 17] on div at bounding box center [593, 281] width 1186 height 563
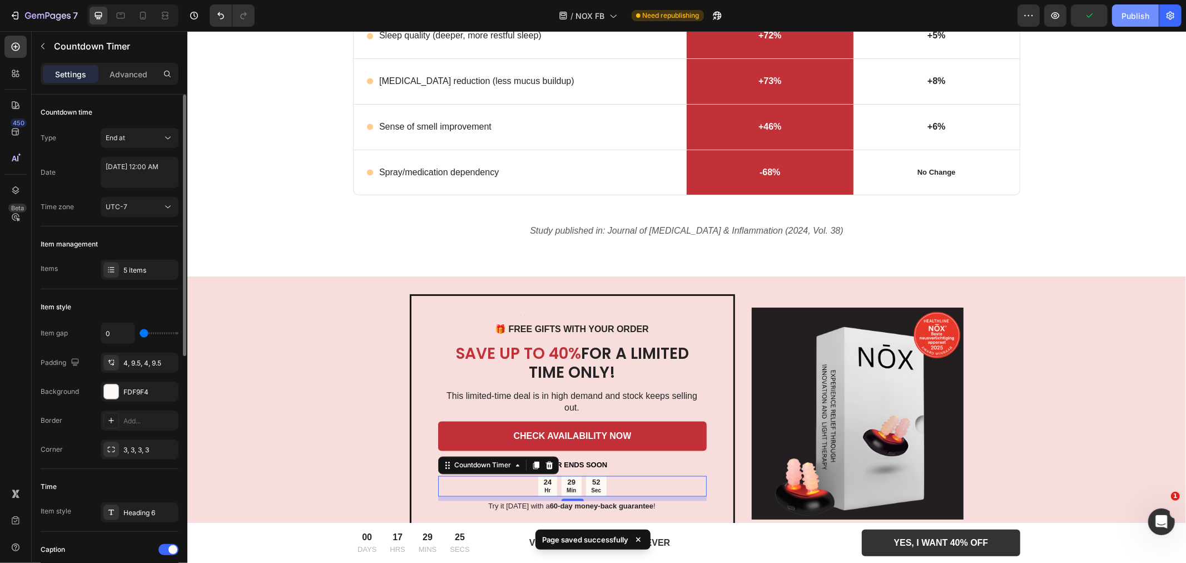
click at [1130, 17] on div "Publish" at bounding box center [1136, 16] width 28 height 12
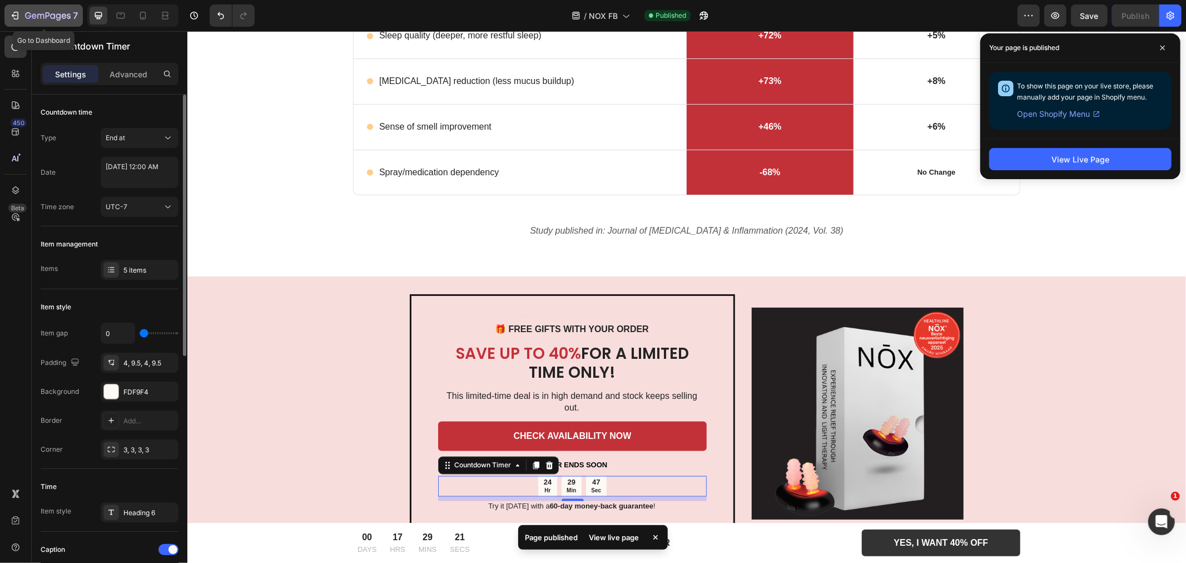
click at [14, 18] on icon "button" at bounding box center [14, 15] width 11 height 11
